Goal: Register for event/course

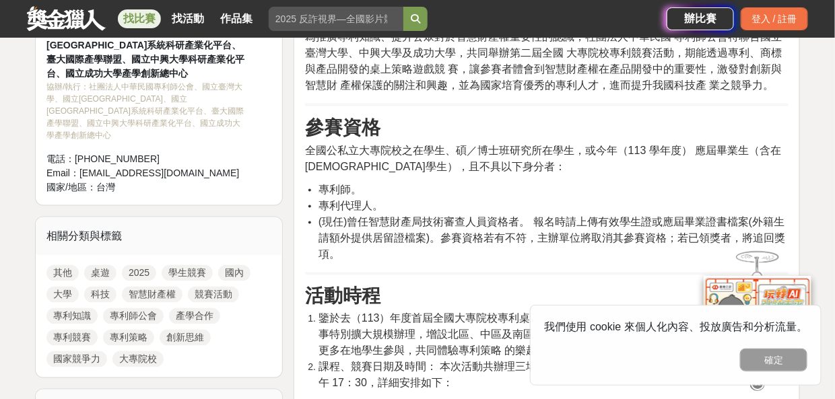
scroll to position [539, 0]
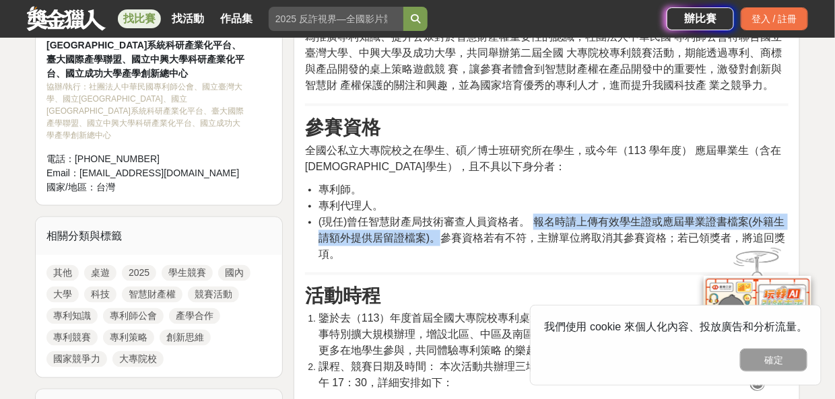
drag, startPoint x: 534, startPoint y: 218, endPoint x: 436, endPoint y: 234, distance: 99.6
click at [436, 234] on span "(現任)曾任智慧財產局技術審查人員資格者。 報名時請上傳有效學生證或應屆畢業證書檔案(外籍生請額外提供居留證檔案)。參賽資格若有不符，主辦單位將取消其參賽資格…" at bounding box center [552, 238] width 467 height 44
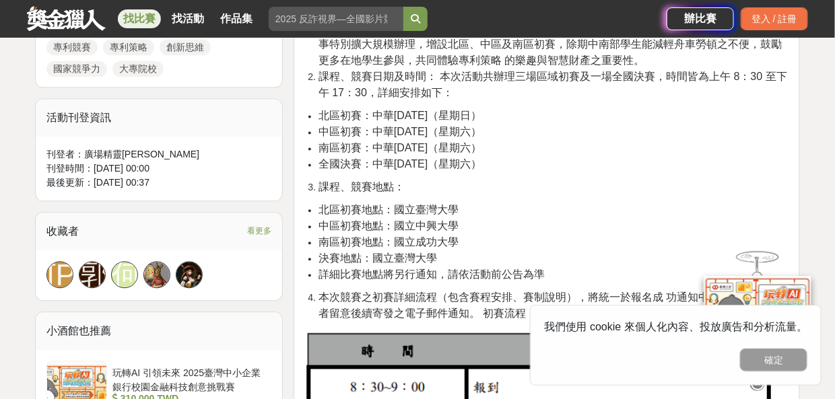
scroll to position [876, 0]
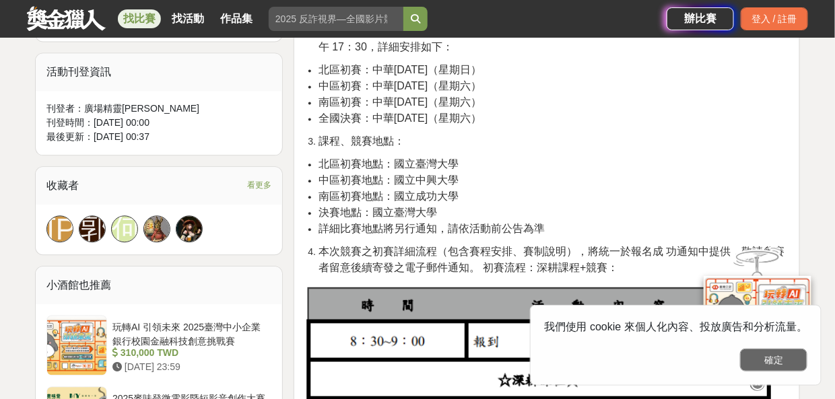
click at [773, 358] on button "確定" at bounding box center [773, 360] width 67 height 23
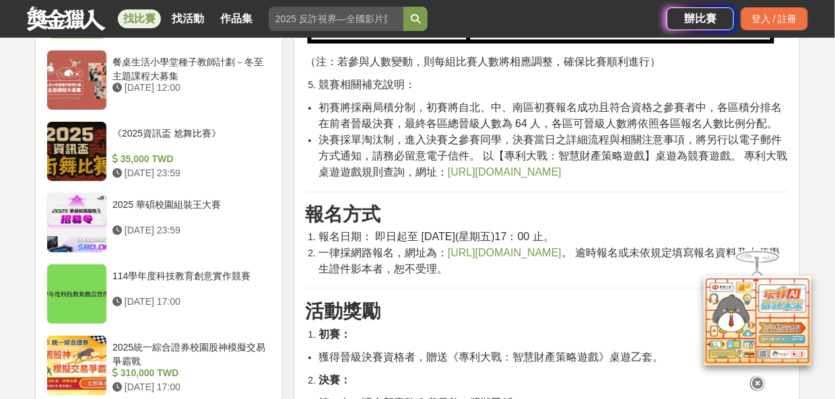
scroll to position [1549, 0]
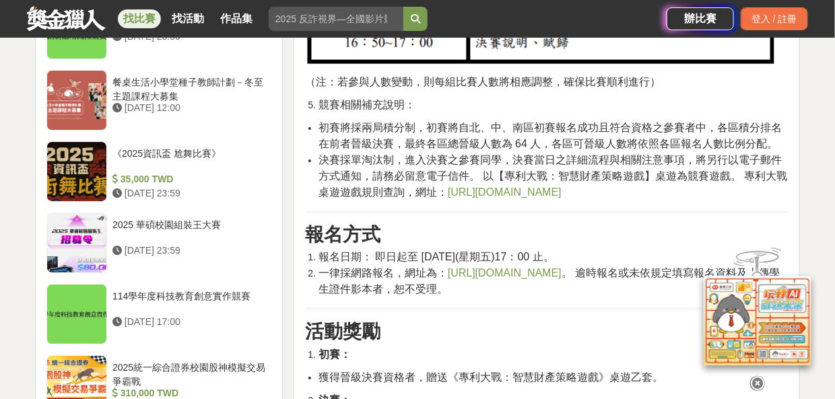
click at [758, 379] on icon at bounding box center [757, 384] width 15 height 15
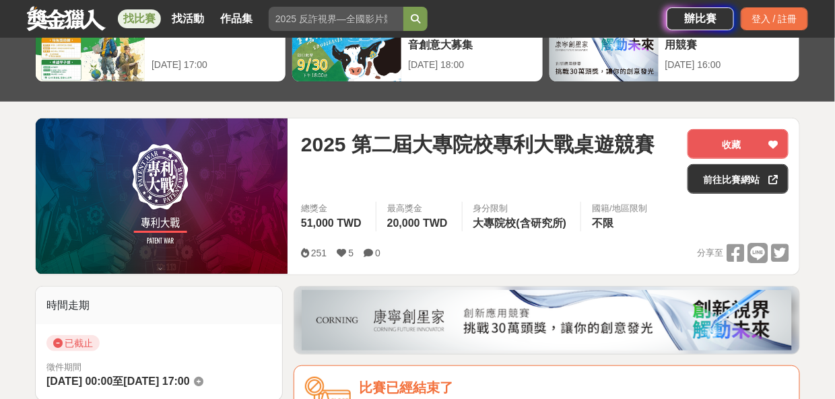
scroll to position [67, 0]
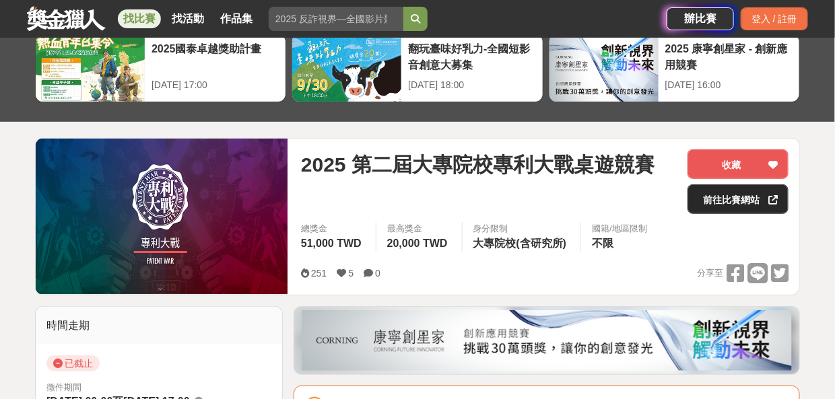
click at [740, 195] on link "前往比賽網站" at bounding box center [738, 200] width 101 height 30
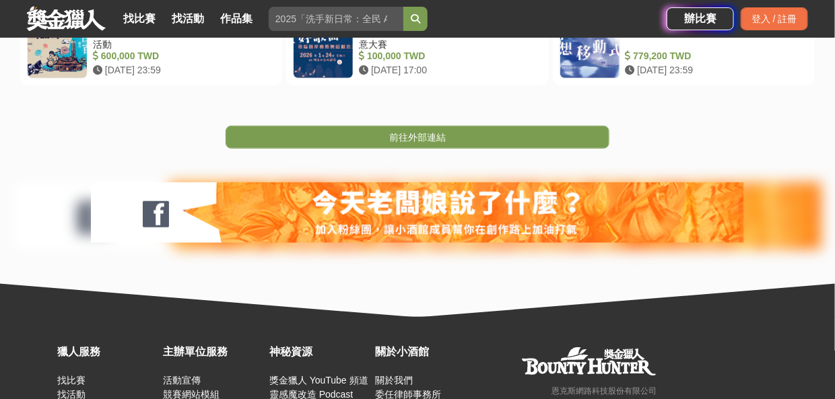
scroll to position [304, 0]
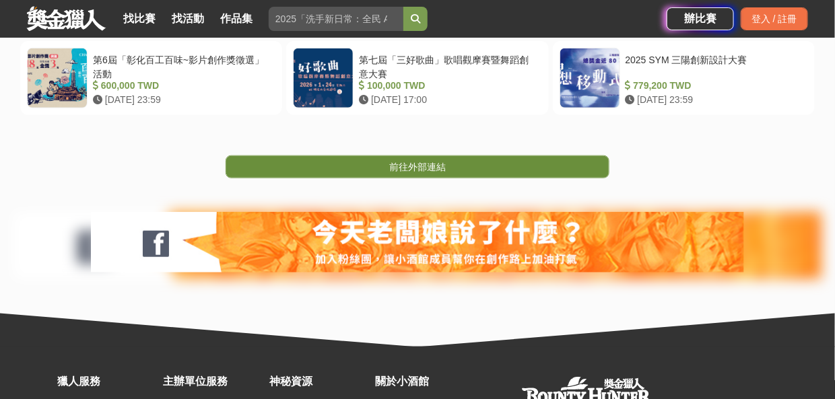
click at [419, 162] on span "前往外部連結" at bounding box center [417, 167] width 57 height 11
